Goal: Information Seeking & Learning: Learn about a topic

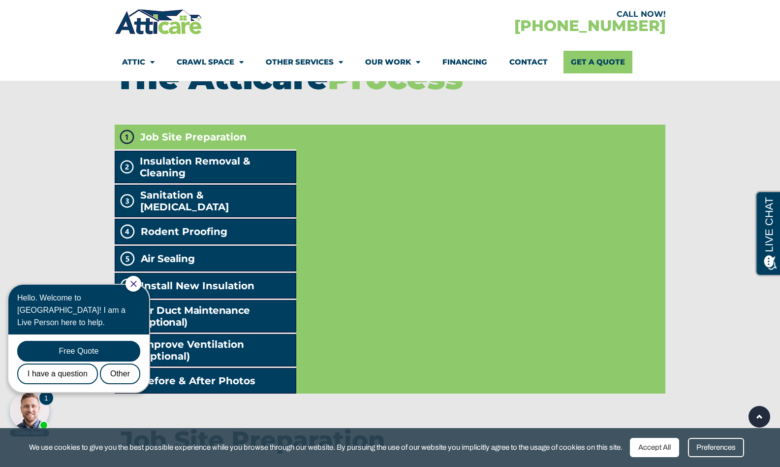
scroll to position [1605, 0]
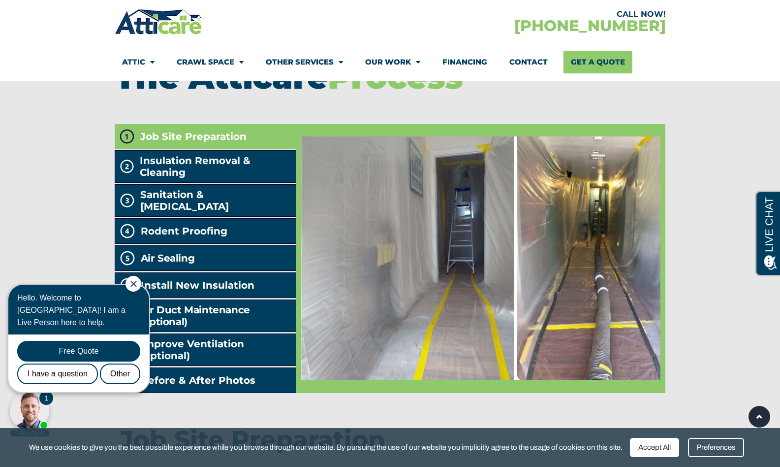
click at [137, 281] on icon "Close Chat" at bounding box center [133, 284] width 6 height 6
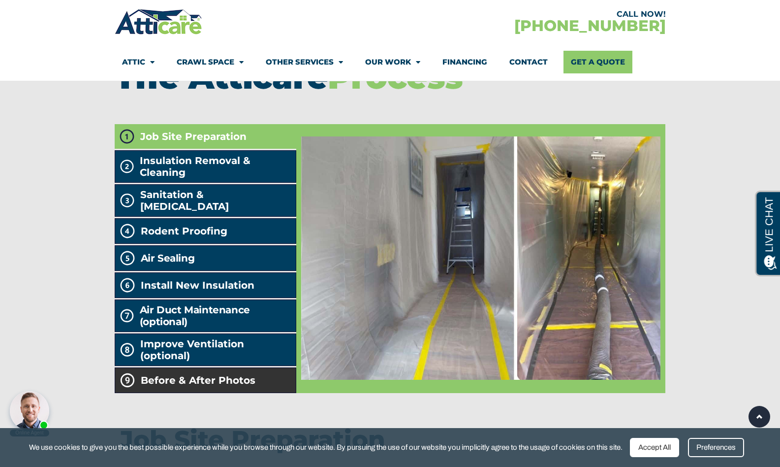
click at [186, 386] on span "Before & After Photos" at bounding box center [198, 380] width 115 height 12
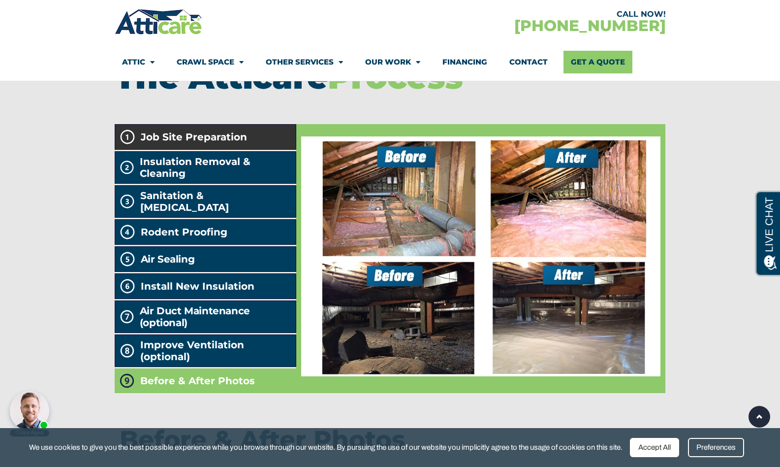
click at [190, 143] on span "Job Site Preparation" at bounding box center [194, 137] width 106 height 12
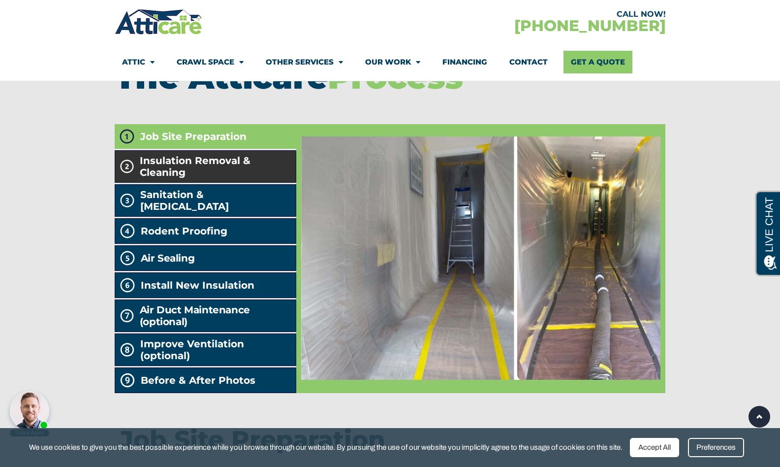
click at [196, 178] on span "Insulation Removal & Cleaning" at bounding box center [216, 167] width 152 height 24
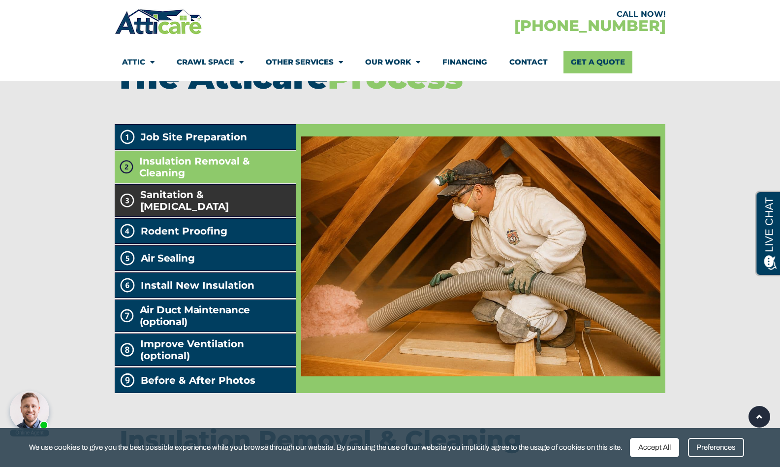
click at [196, 212] on span "Sanitation & [MEDICAL_DATA]" at bounding box center [216, 200] width 152 height 24
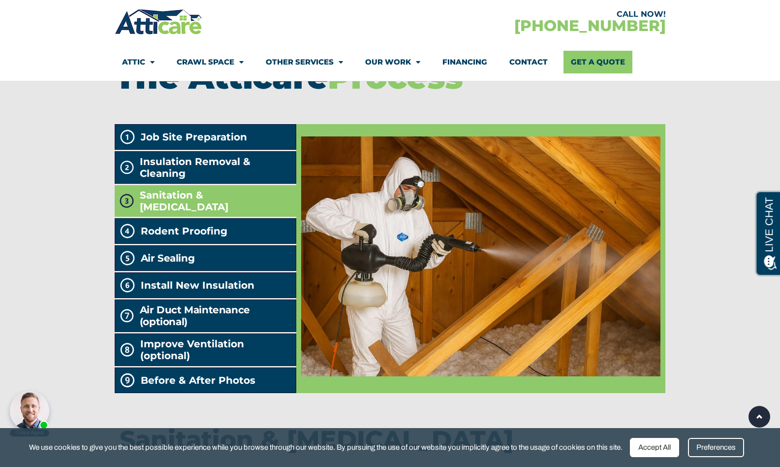
click at [196, 213] on span "Sanitation & [MEDICAL_DATA]" at bounding box center [216, 201] width 153 height 24
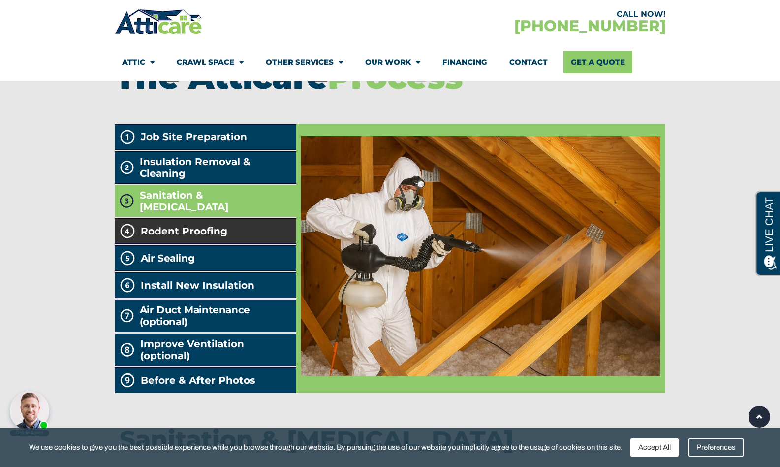
click at [194, 237] on span "Rodent Proofing" at bounding box center [184, 231] width 87 height 12
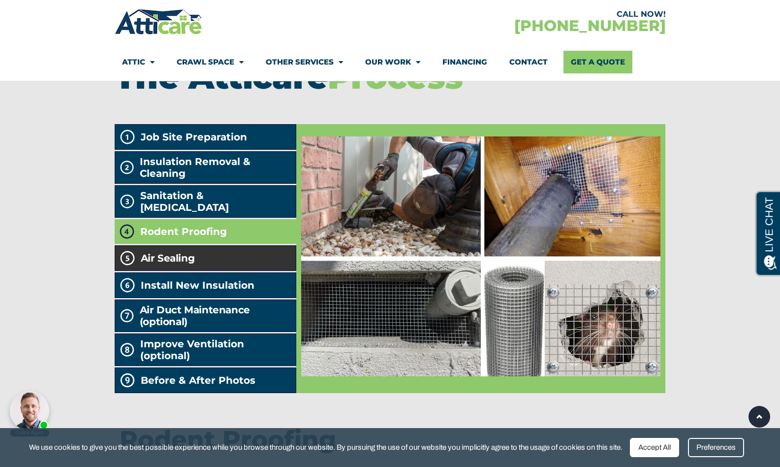
click at [189, 264] on h2 "Air Sealing" at bounding box center [168, 258] width 54 height 12
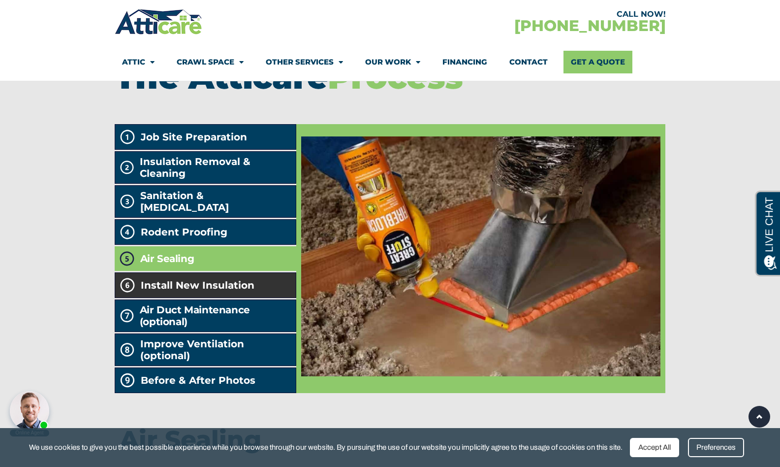
click at [188, 291] on span "Install New Insulation" at bounding box center [198, 285] width 114 height 12
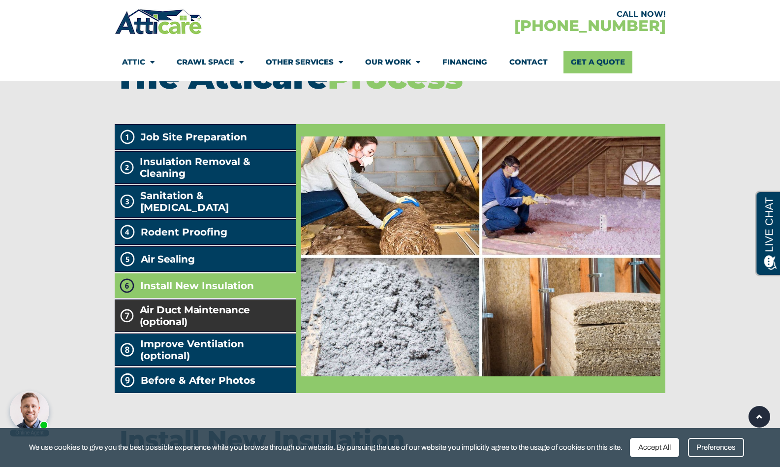
click at [194, 327] on h2 "Air Duct Maintenance (optional)" at bounding box center [216, 316] width 152 height 24
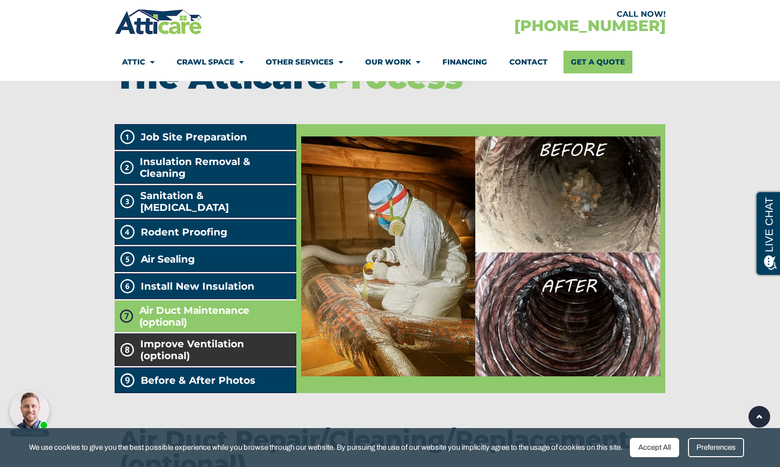
click at [188, 361] on span "Improve Ventilation (optional)" at bounding box center [216, 350] width 152 height 24
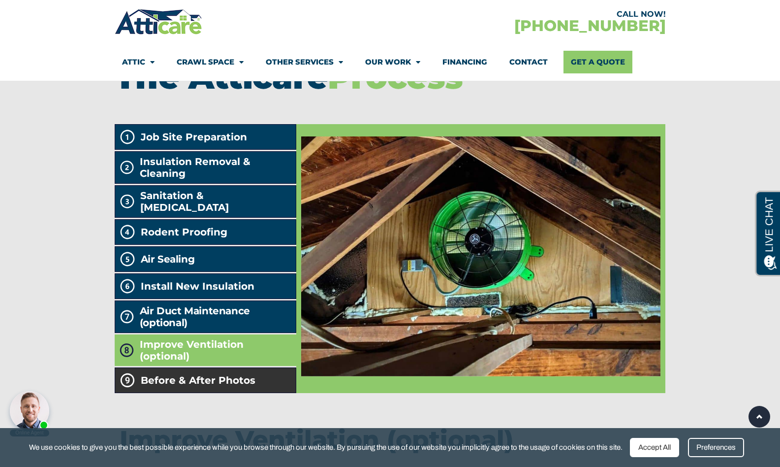
click at [185, 384] on li "Before & After Photos" at bounding box center [206, 380] width 182 height 26
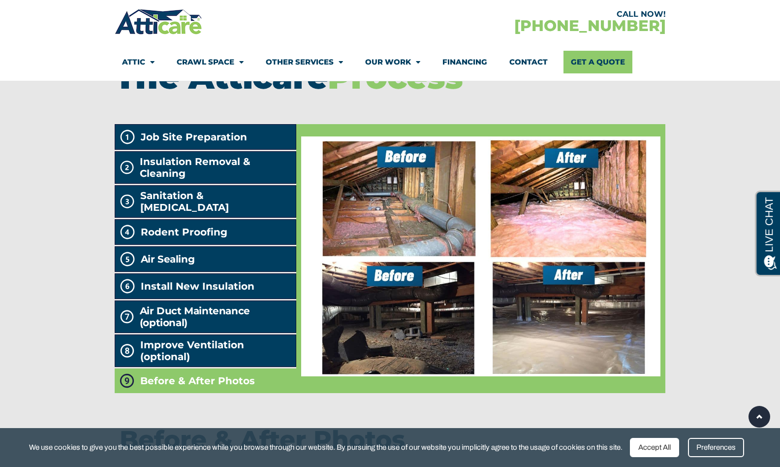
scroll to position [0, 0]
